Goal: Task Accomplishment & Management: Manage account settings

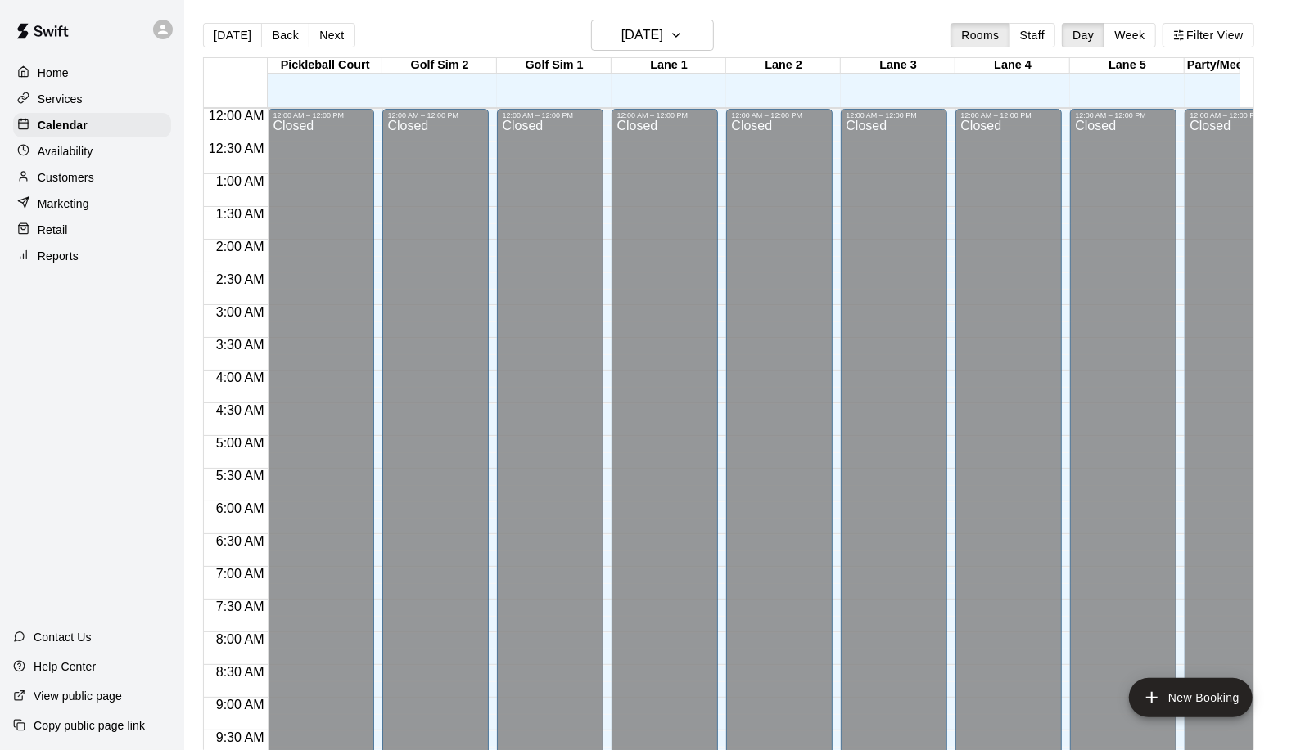
scroll to position [651, 0]
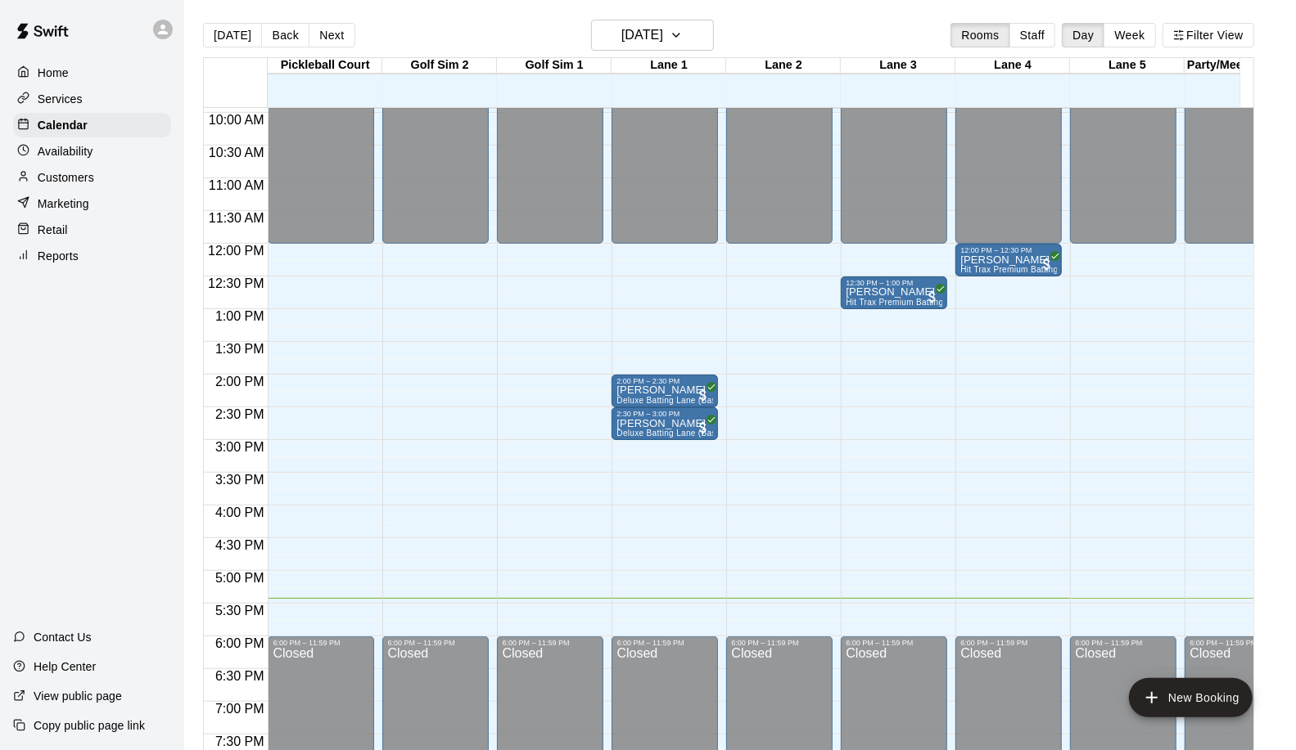
click at [877, 592] on div "12:00 AM – 12:00 PM Closed 12:30 PM – 1:00 PM [PERSON_NAME] Hit Trax Premium Ba…" at bounding box center [894, 243] width 106 height 1571
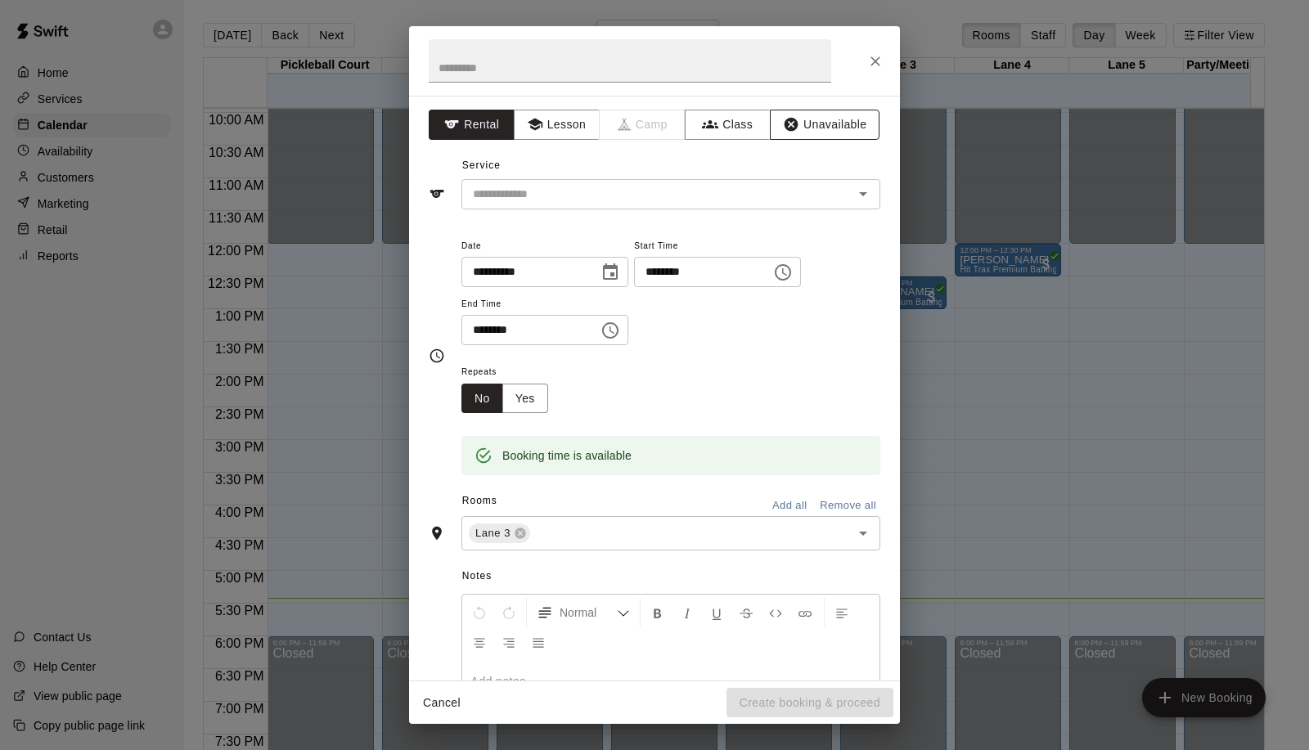
click at [843, 127] on button "Unavailable" at bounding box center [825, 125] width 110 height 30
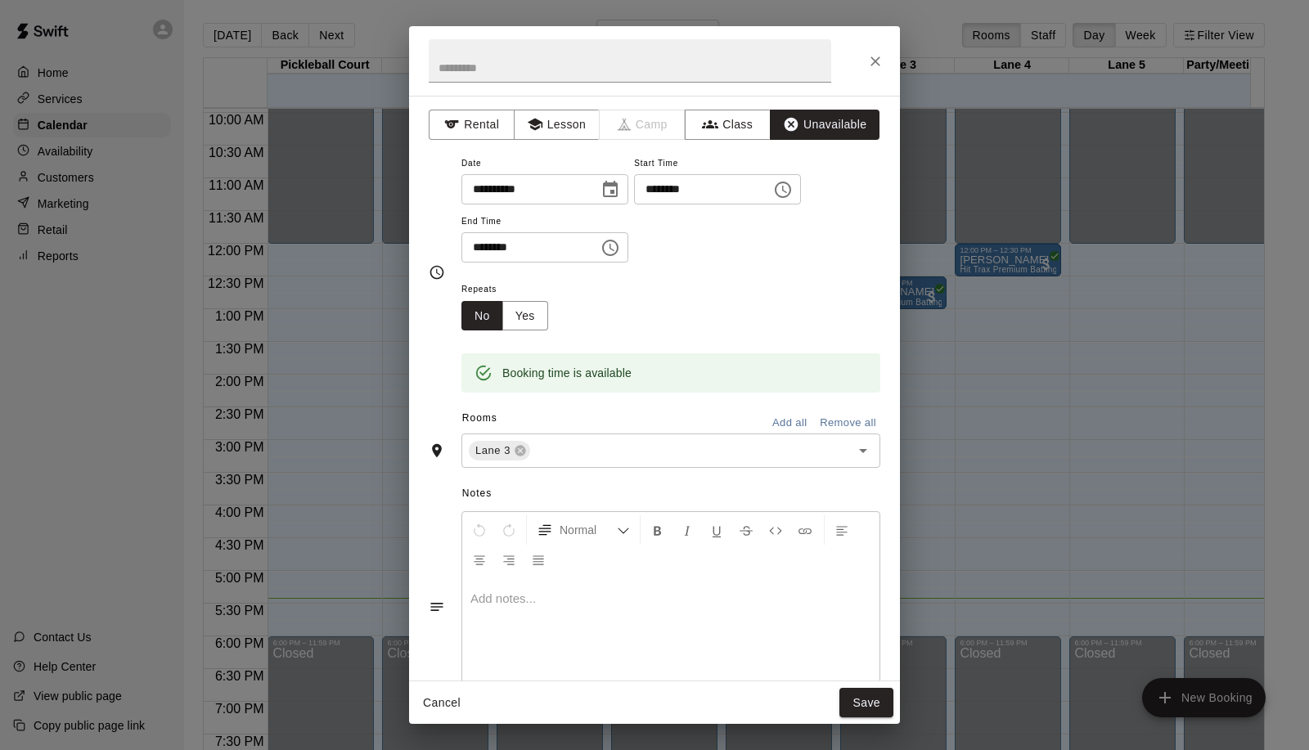
click at [698, 186] on input "********" at bounding box center [697, 189] width 126 height 30
type input "********"
click at [475, 249] on input "********" at bounding box center [525, 247] width 126 height 30
type input "********"
click at [541, 447] on input "text" at bounding box center [680, 451] width 295 height 20
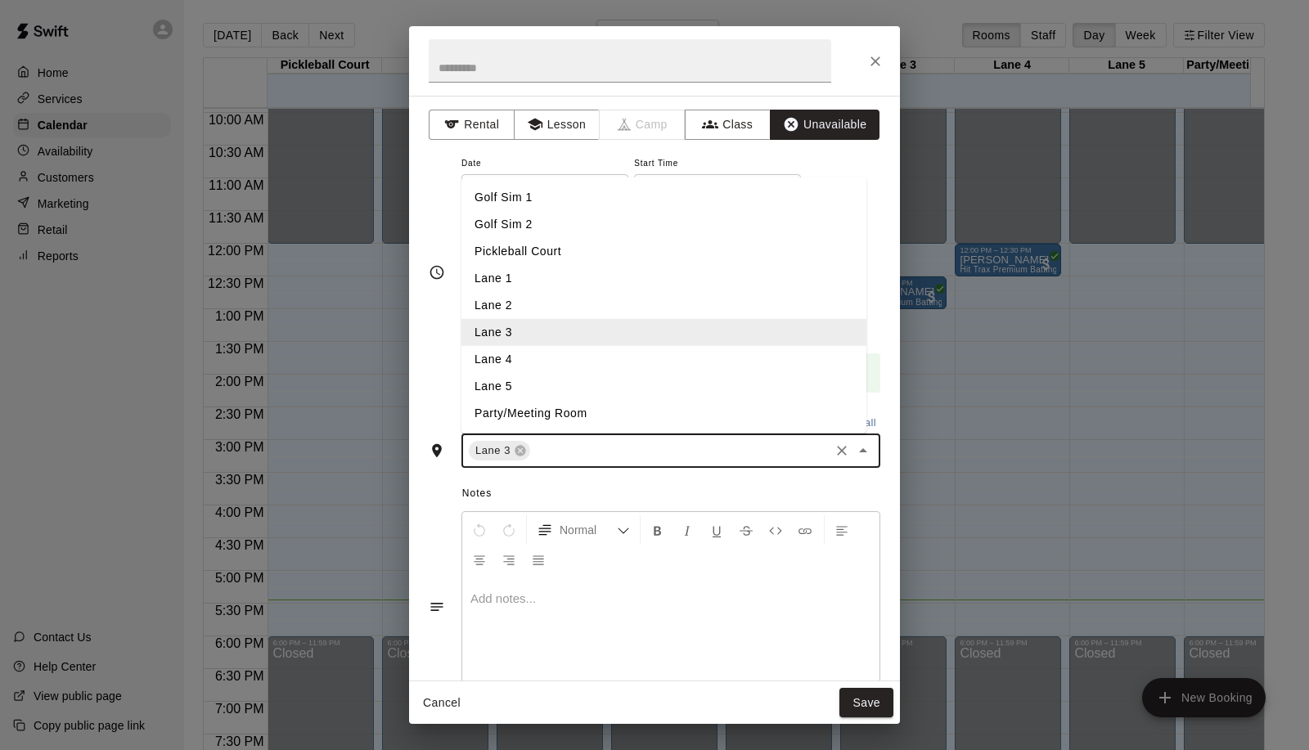
click at [571, 265] on li "Lane 1" at bounding box center [664, 278] width 405 height 27
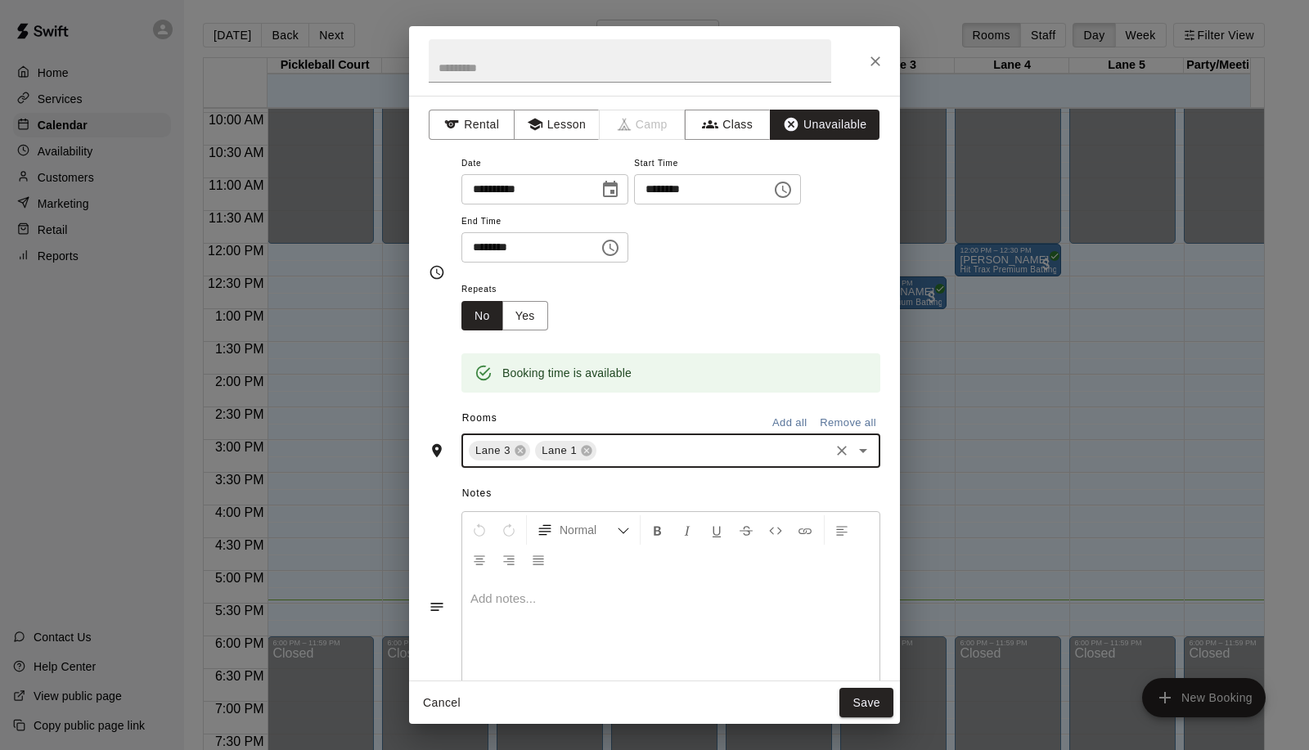
click at [671, 461] on input "text" at bounding box center [713, 451] width 228 height 20
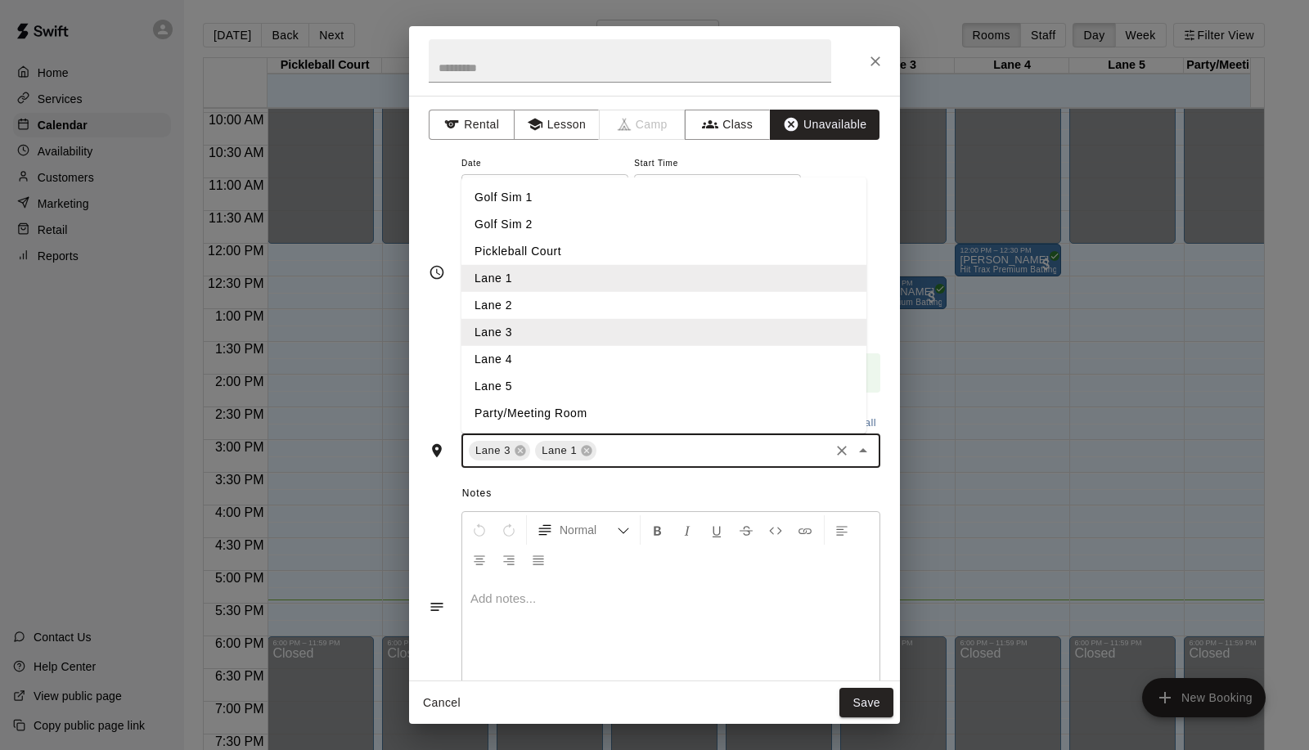
click at [615, 308] on li "Lane 2" at bounding box center [664, 305] width 405 height 27
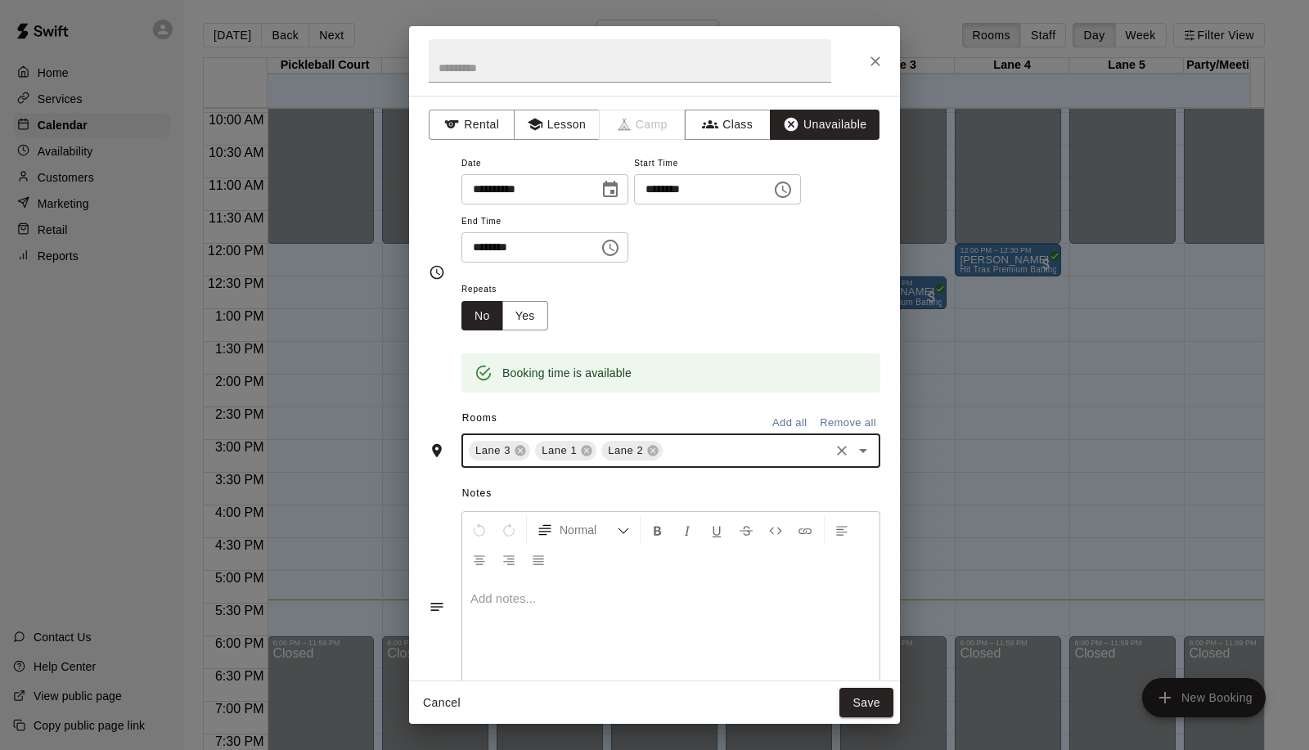
click at [717, 445] on input "text" at bounding box center [746, 451] width 162 height 20
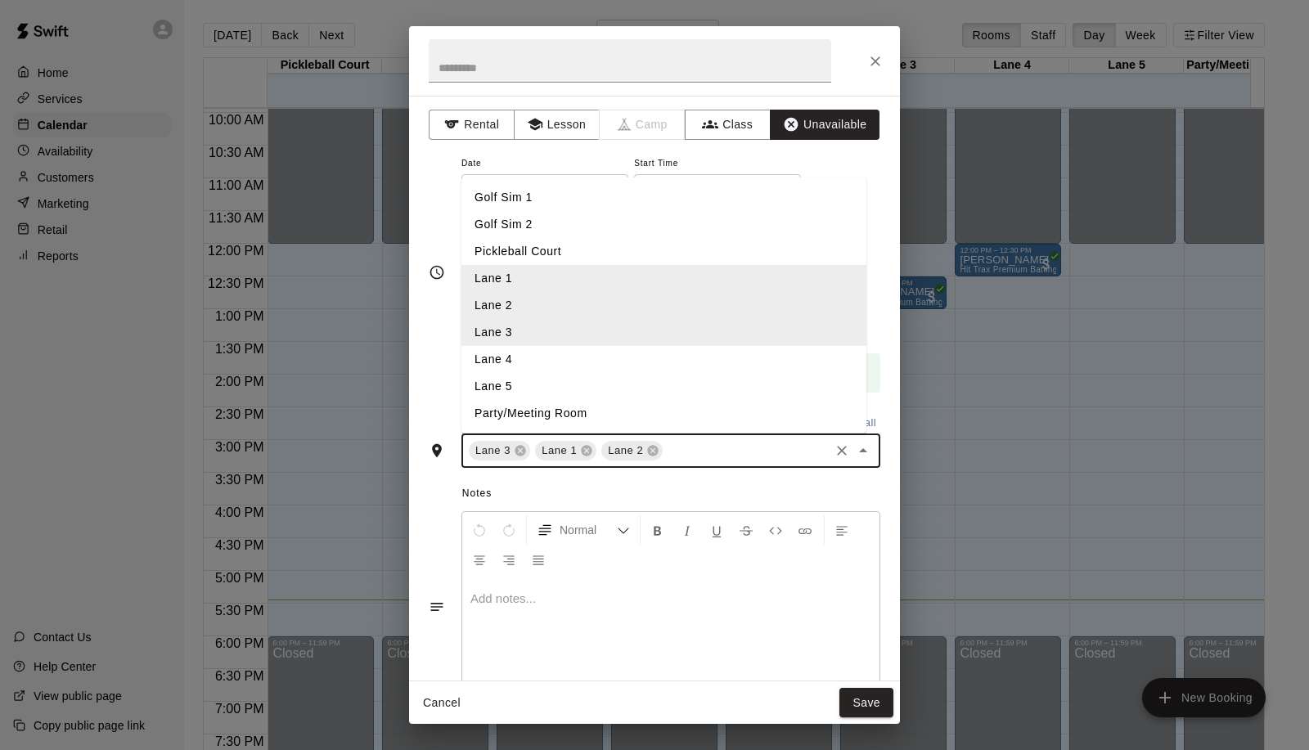
click at [615, 198] on li "Golf Sim 1" at bounding box center [664, 197] width 405 height 27
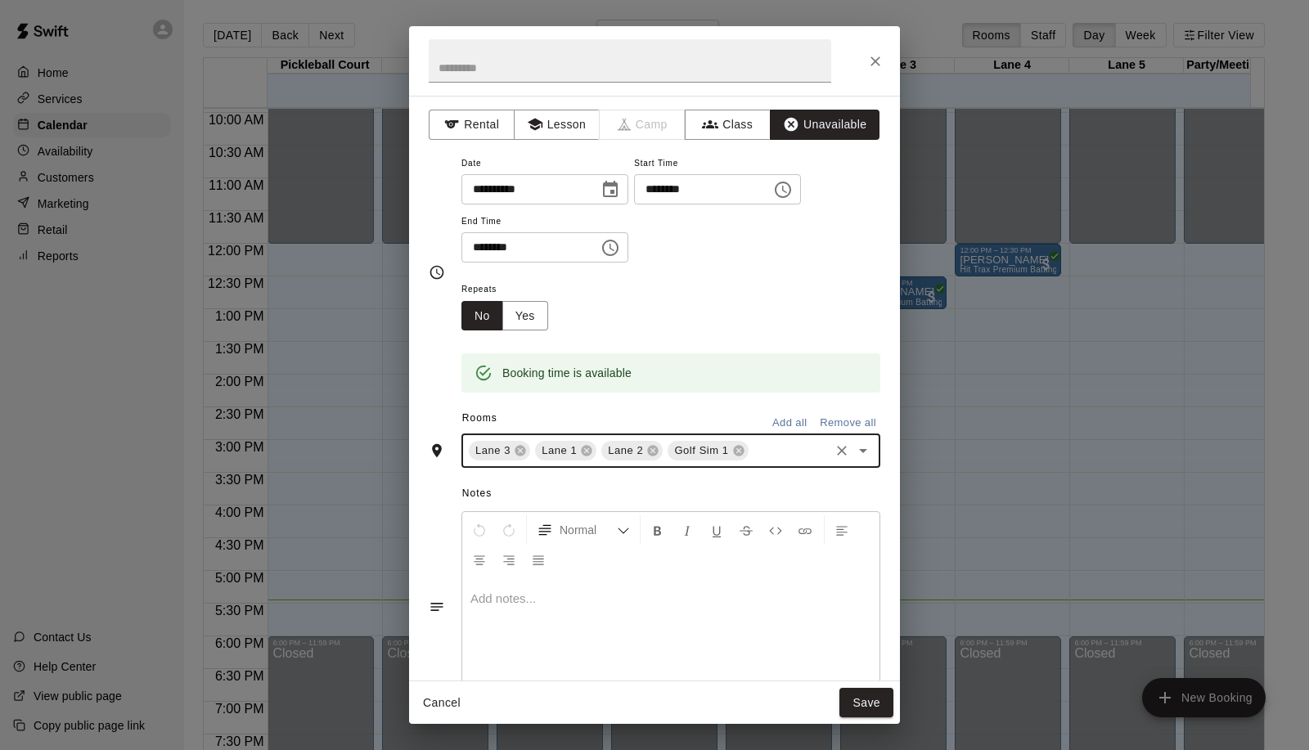
click at [759, 459] on input "text" at bounding box center [789, 451] width 76 height 20
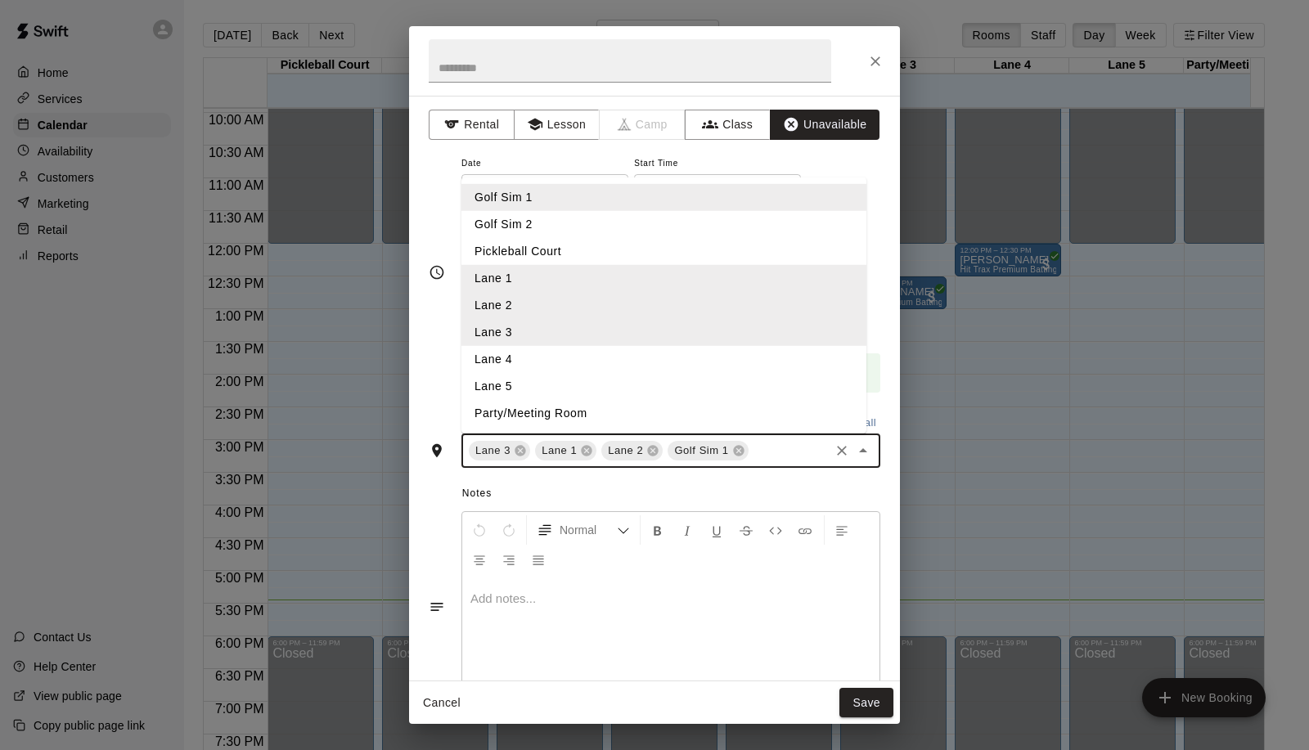
click at [578, 225] on li "Golf Sim 2" at bounding box center [664, 224] width 405 height 27
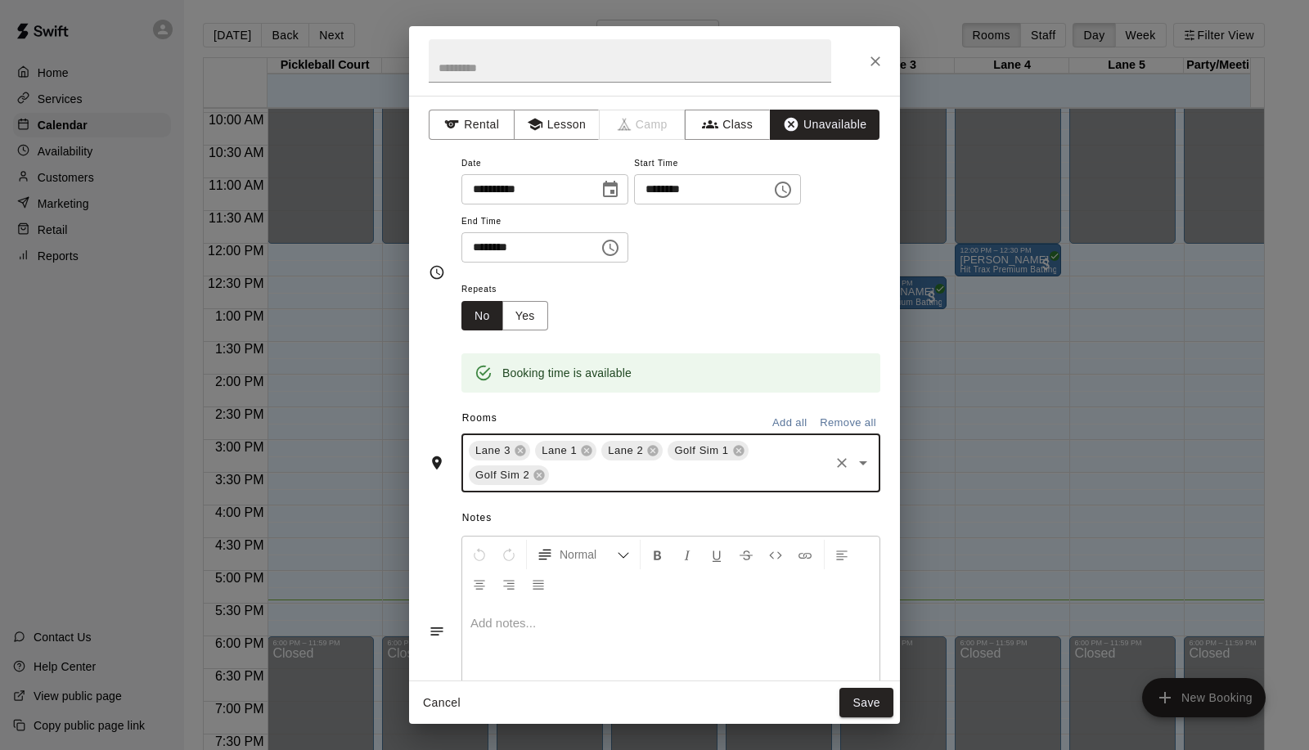
click at [854, 460] on icon "Open" at bounding box center [864, 463] width 20 height 20
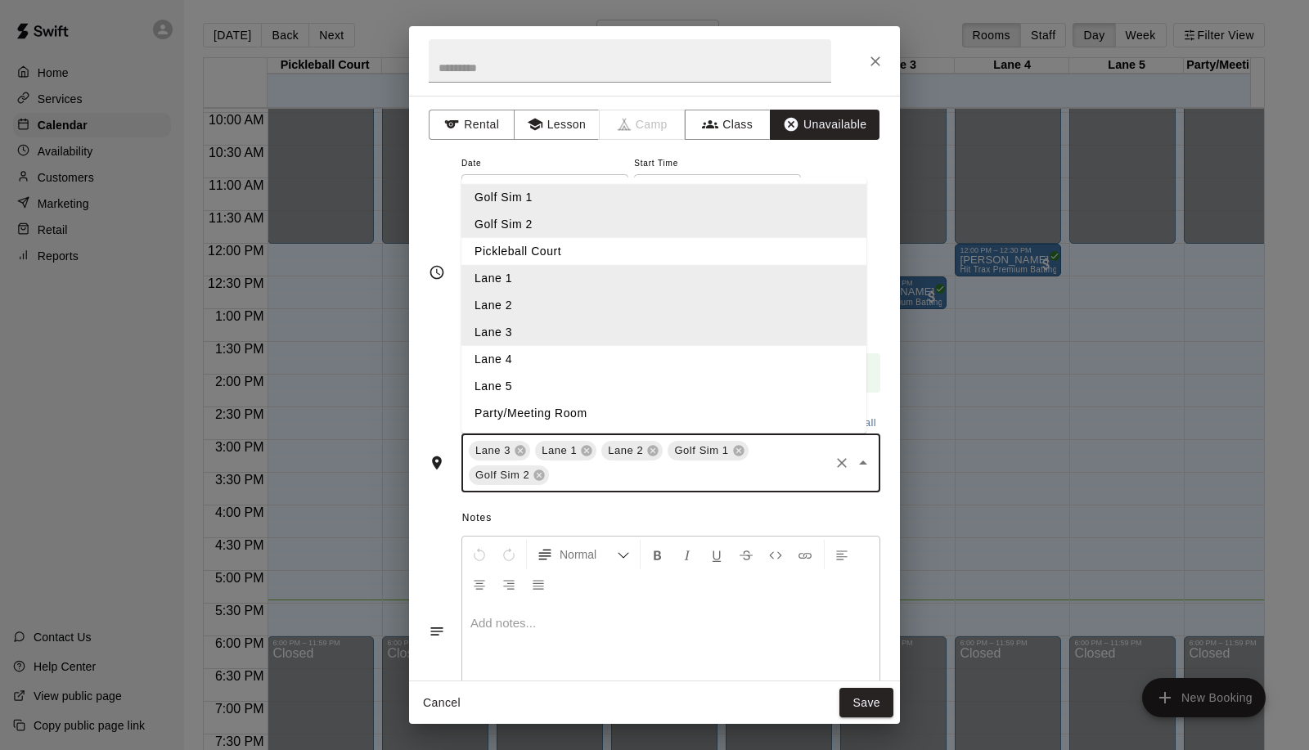
click at [594, 248] on li "Pickleball Court" at bounding box center [664, 251] width 405 height 27
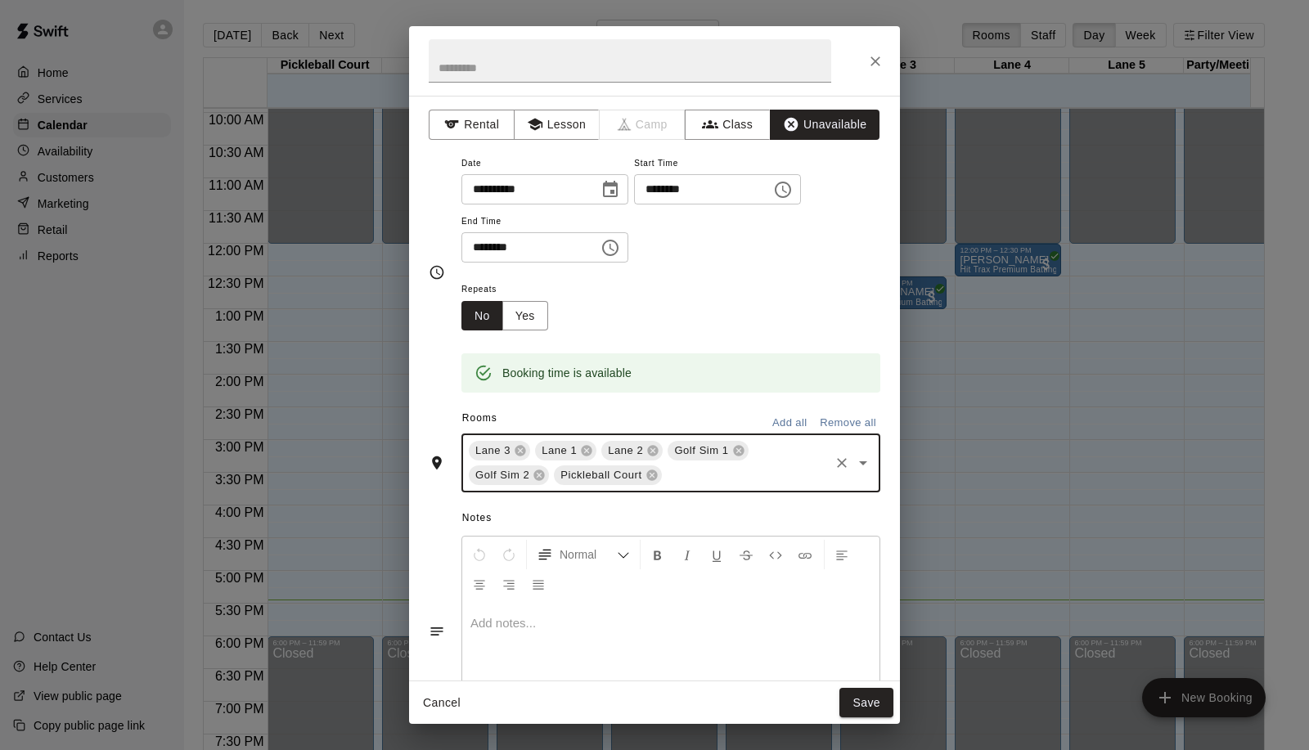
click at [854, 468] on icon "Open" at bounding box center [864, 463] width 20 height 20
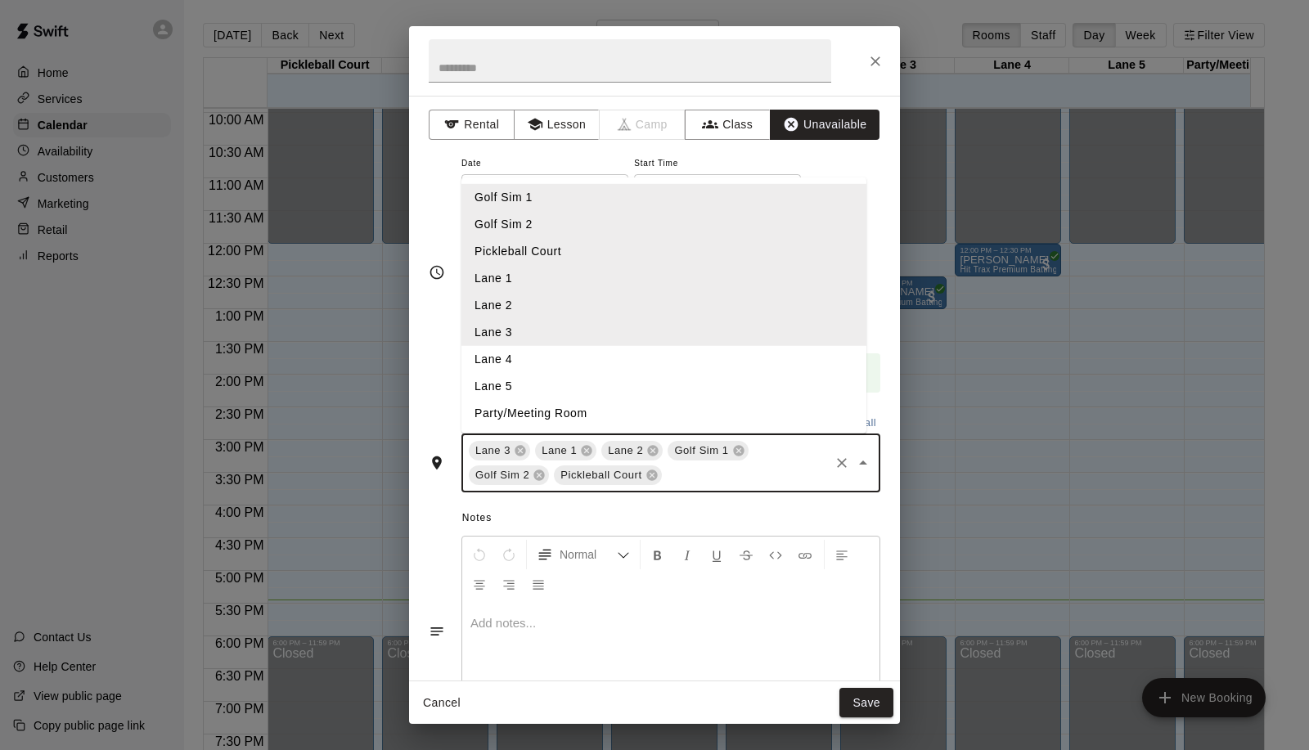
click at [497, 355] on li "Lane 4" at bounding box center [664, 359] width 405 height 27
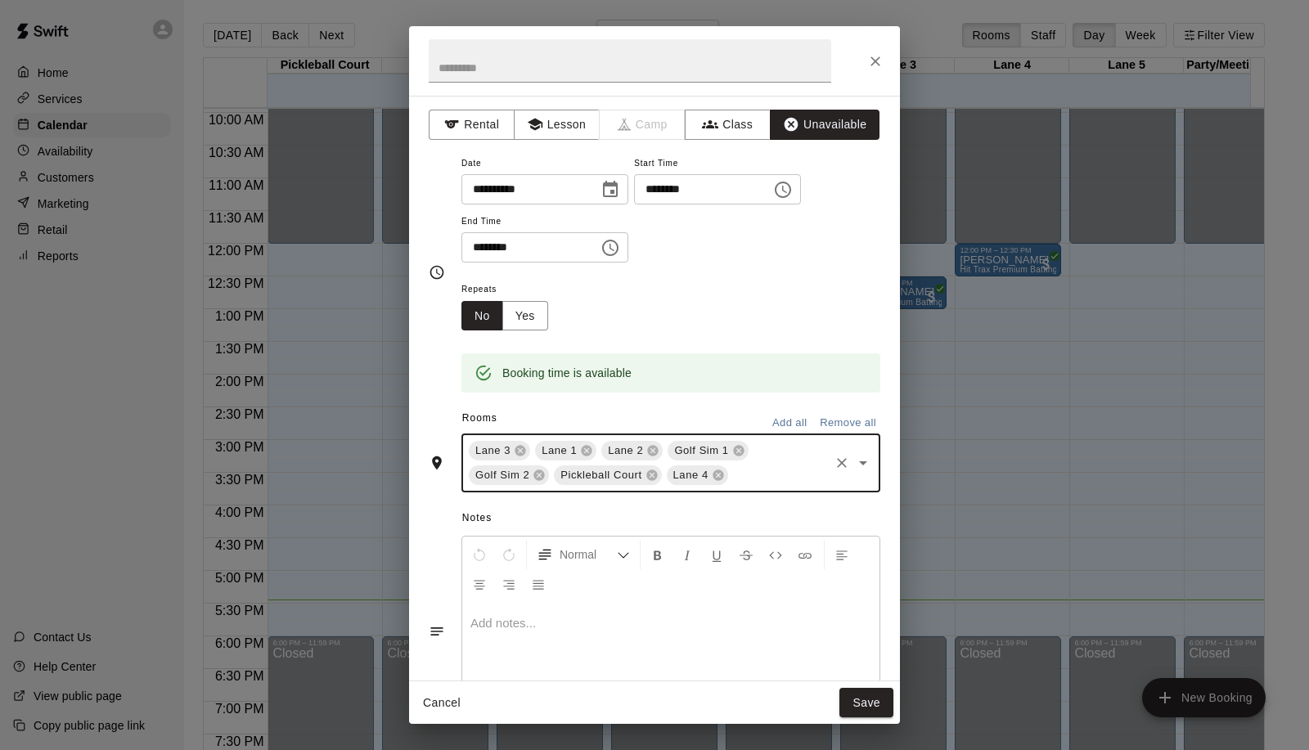
click at [858, 465] on icon "Open" at bounding box center [864, 463] width 20 height 20
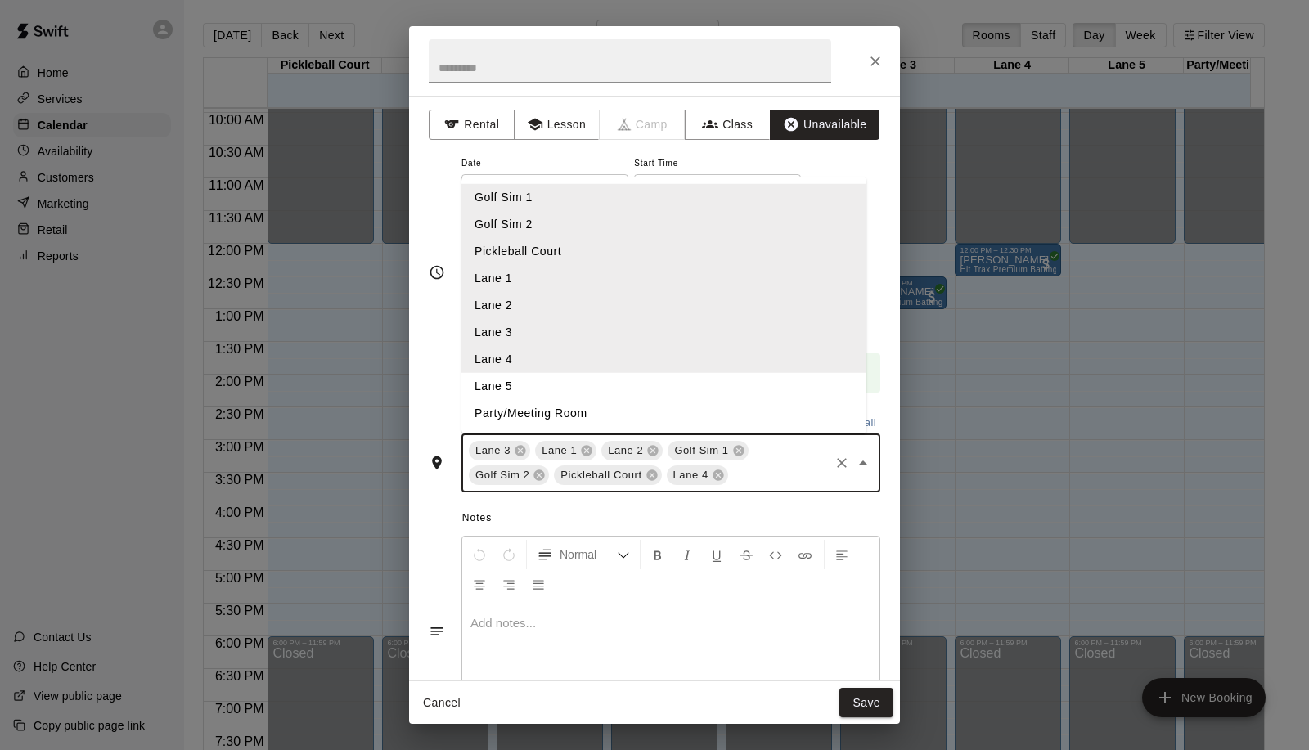
click at [671, 396] on li "Lane 5" at bounding box center [664, 386] width 405 height 27
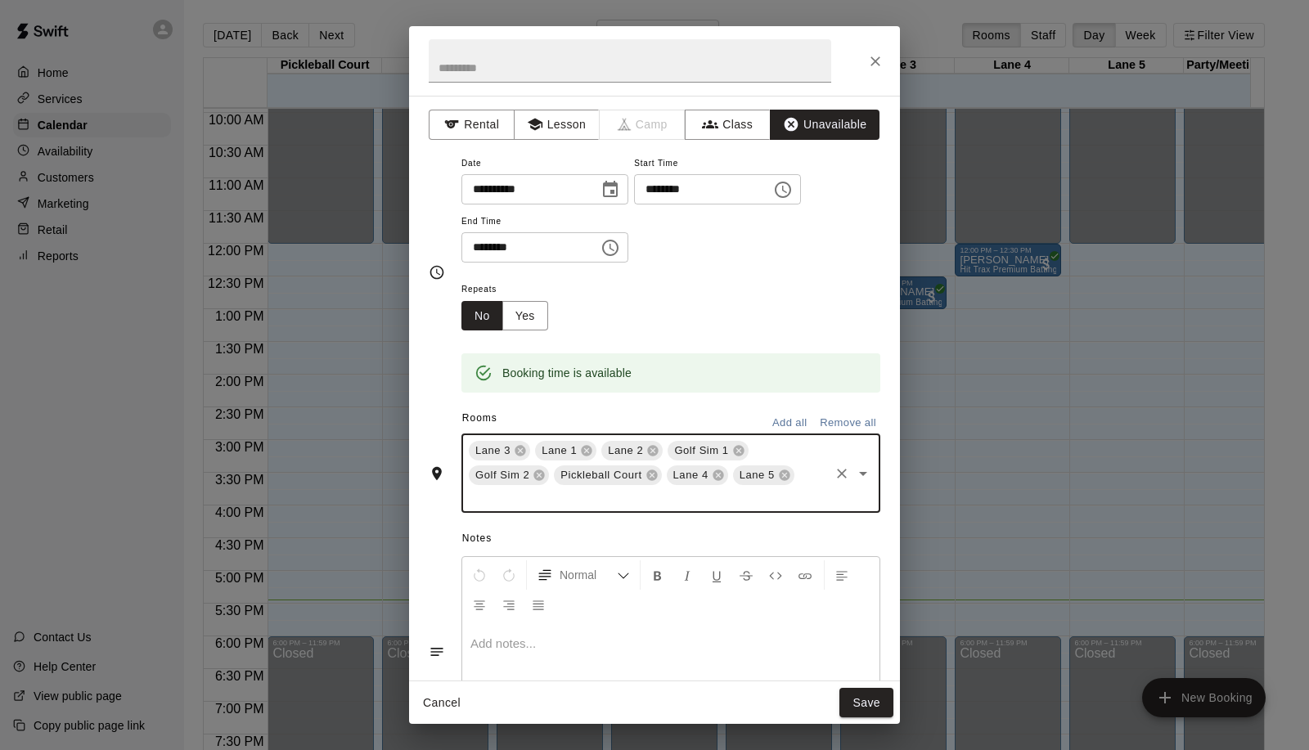
click at [861, 475] on div "Lane [GEOGRAPHIC_DATA] 2 Golf Sim 1 Golf Sim [GEOGRAPHIC_DATA] 5 ​" at bounding box center [671, 473] width 419 height 79
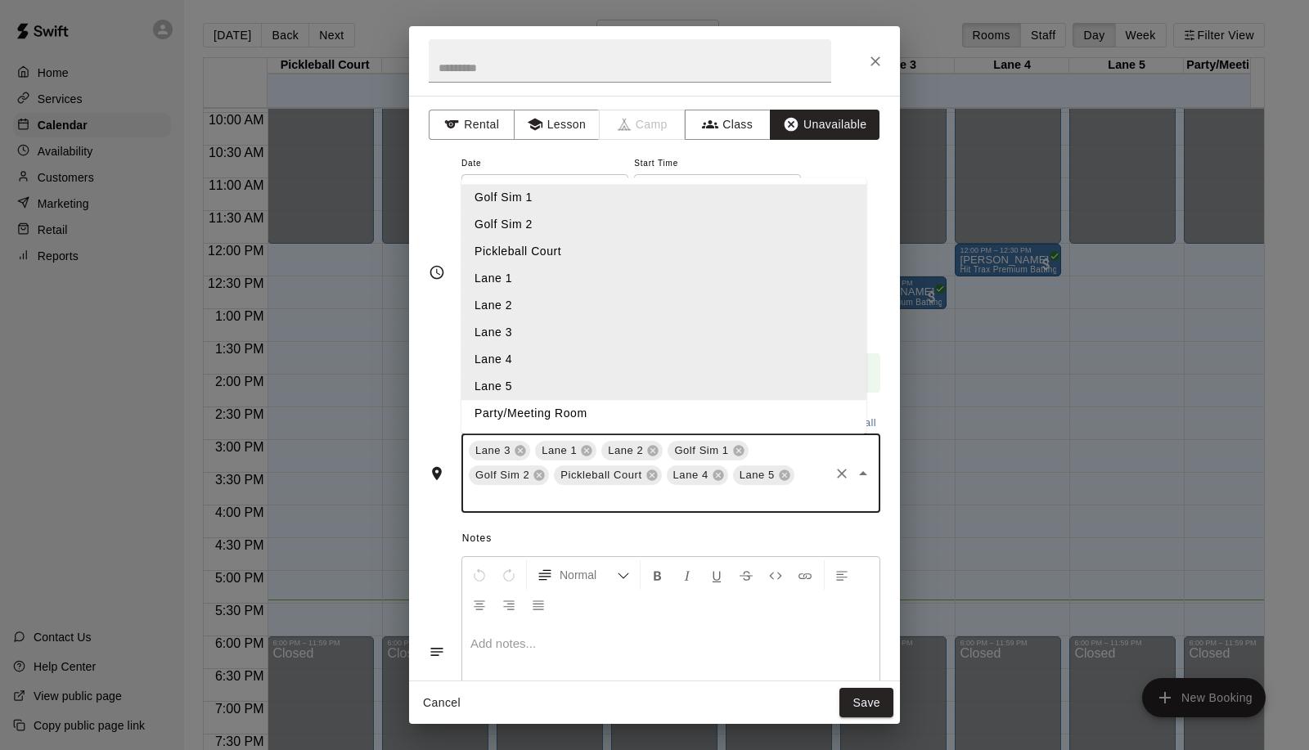
click at [735, 422] on li "Party/Meeting Room" at bounding box center [664, 414] width 405 height 27
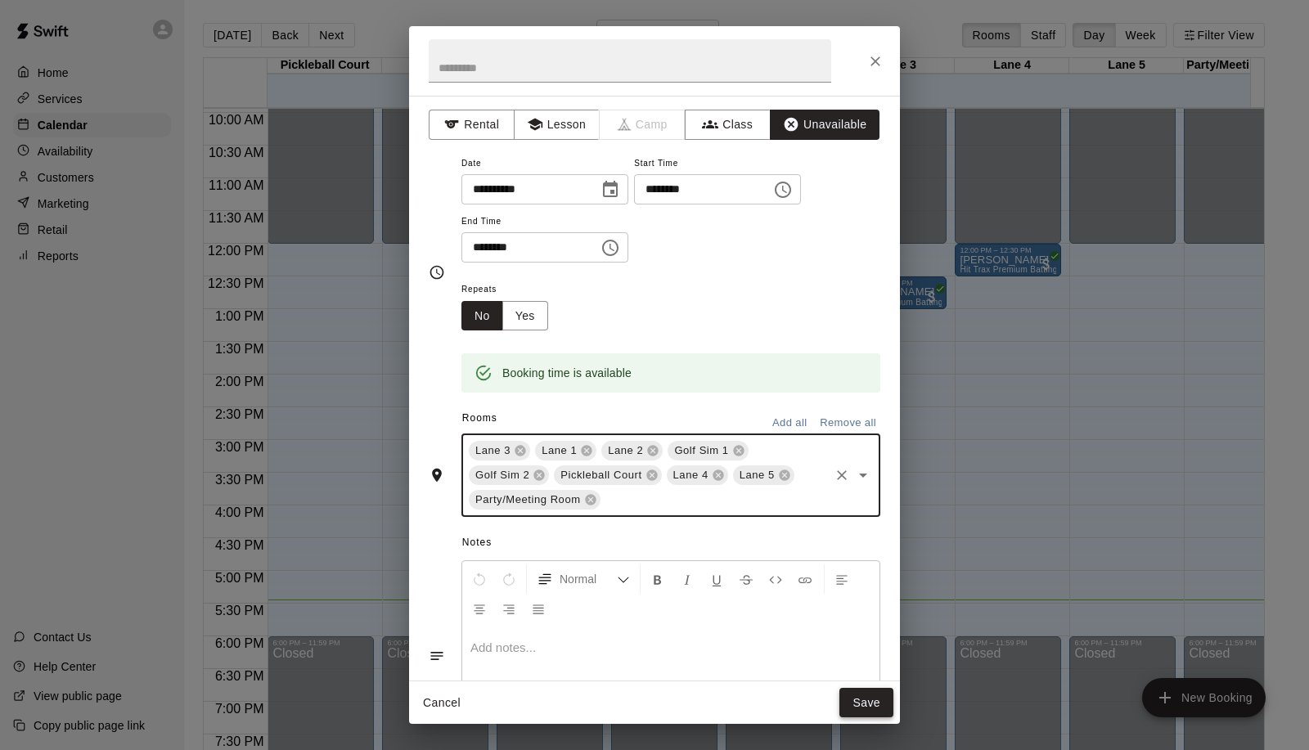
click at [879, 701] on button "Save" at bounding box center [867, 703] width 54 height 30
